Goal: Information Seeking & Learning: Understand process/instructions

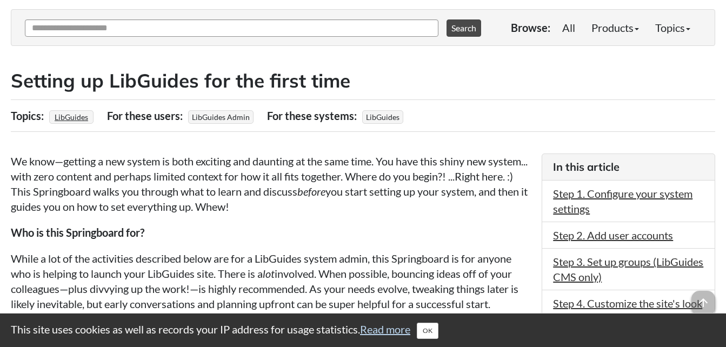
scroll to position [132, 0]
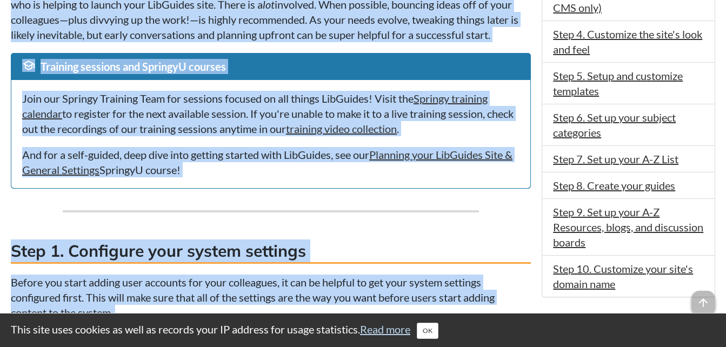
scroll to position [508, 0]
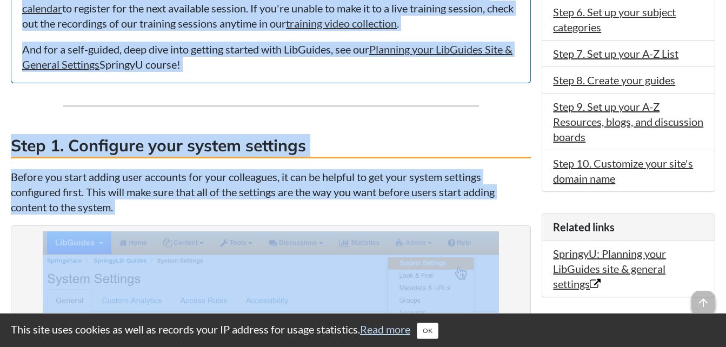
drag, startPoint x: 9, startPoint y: 165, endPoint x: 386, endPoint y: 78, distance: 386.9
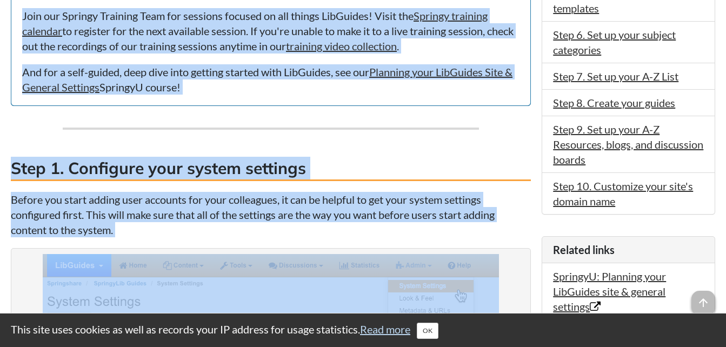
scroll to position [473, 0]
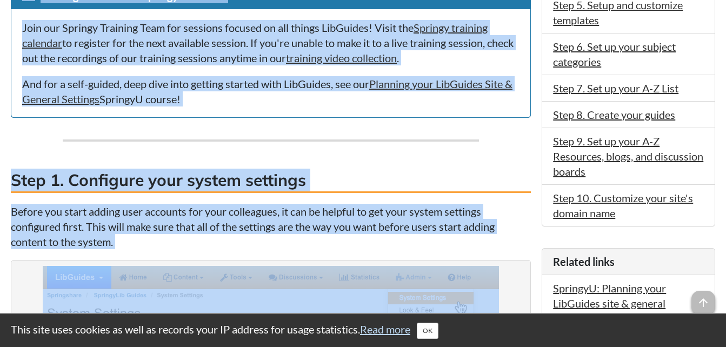
drag, startPoint x: 523, startPoint y: 69, endPoint x: 520, endPoint y: 55, distance: 14.3
click at [520, 55] on div "Join our Springy Training Team for sessions focused on all things LibGuides! Vi…" at bounding box center [270, 63] width 519 height 108
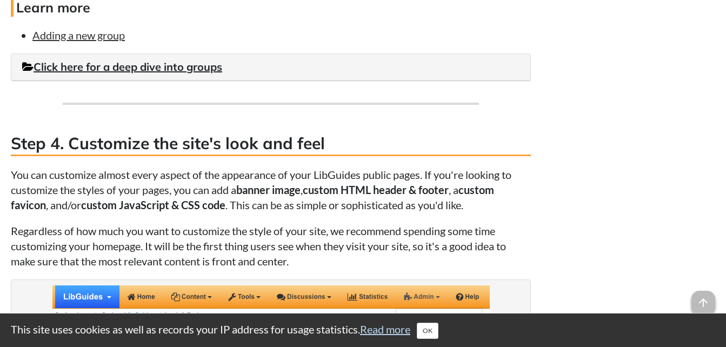
scroll to position [1823, 0]
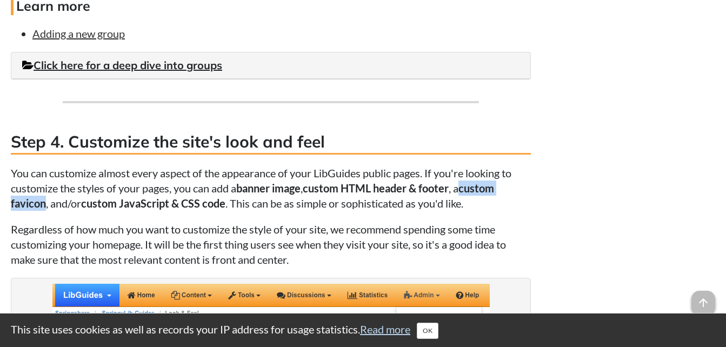
drag, startPoint x: 469, startPoint y: 189, endPoint x: 45, endPoint y: 208, distance: 424.9
click at [45, 208] on strong "custom favicon" at bounding box center [252, 196] width 483 height 28
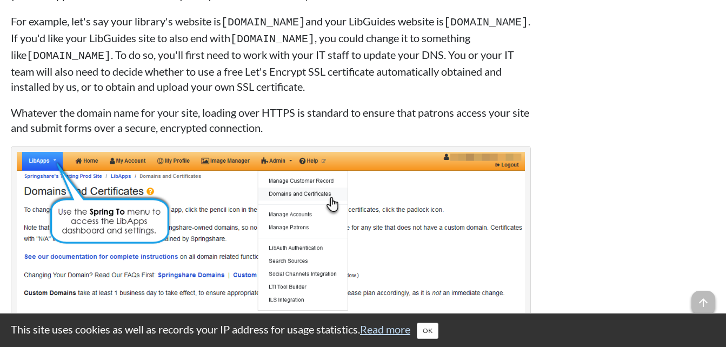
scroll to position [5281, 0]
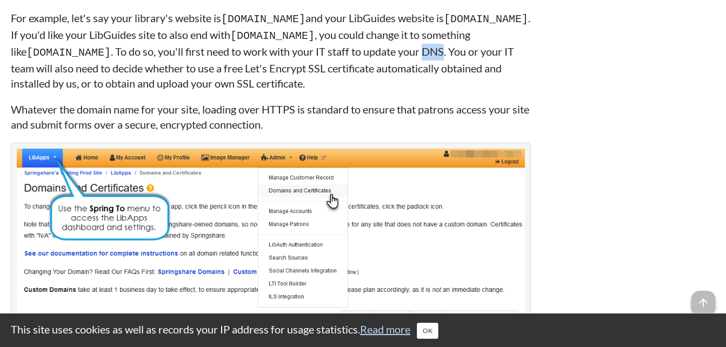
drag, startPoint x: 108, startPoint y: 84, endPoint x: 128, endPoint y: 85, distance: 20.0
click at [128, 85] on p "For example, let's say your library's website is [DOMAIN_NAME] and your LibGuid…" at bounding box center [271, 50] width 520 height 81
drag, startPoint x: 128, startPoint y: 85, endPoint x: 117, endPoint y: 83, distance: 11.5
copy p "DNS"
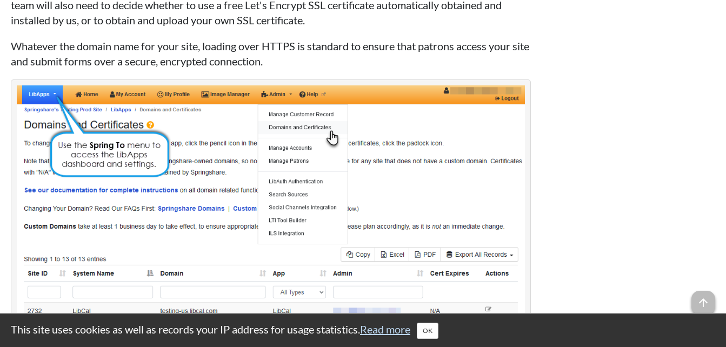
scroll to position [5345, 0]
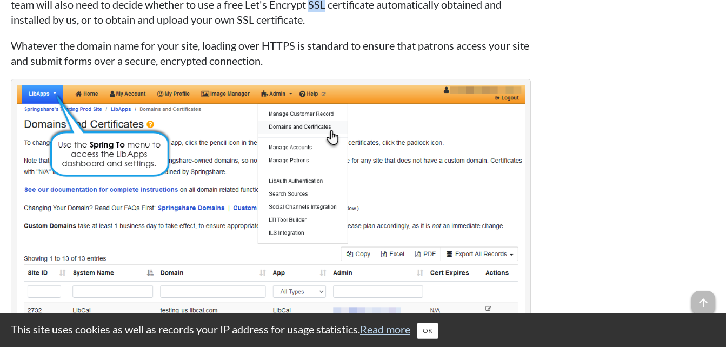
drag, startPoint x: 504, startPoint y: 23, endPoint x: 521, endPoint y: 24, distance: 16.8
drag, startPoint x: 521, startPoint y: 24, endPoint x: 507, endPoint y: 21, distance: 14.0
copy p "SSL"
drag, startPoint x: 420, startPoint y: 36, endPoint x: 486, endPoint y: 30, distance: 66.7
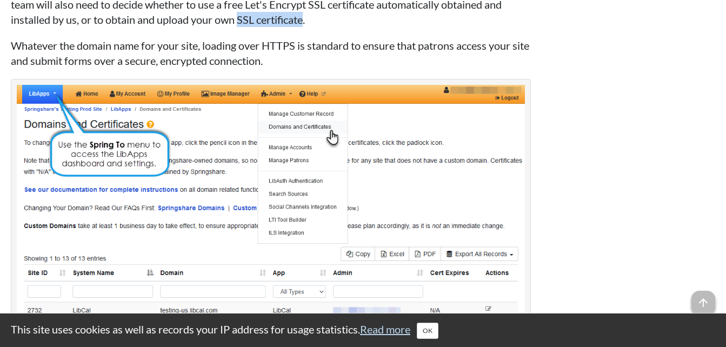
drag, startPoint x: 486, startPoint y: 30, endPoint x: 468, endPoint y: 35, distance: 18.5
copy p "SSL certificate"
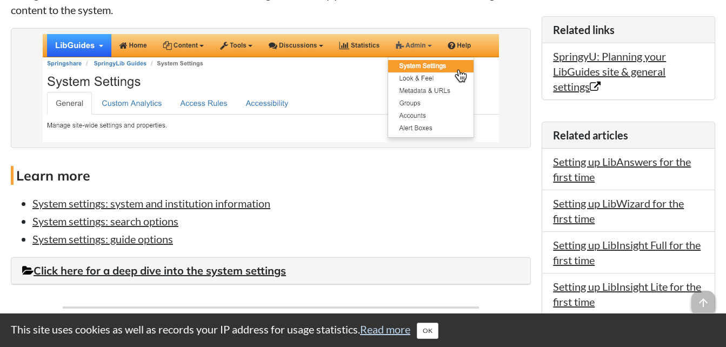
scroll to position [611, 0]
